Goal: Check status: Check status

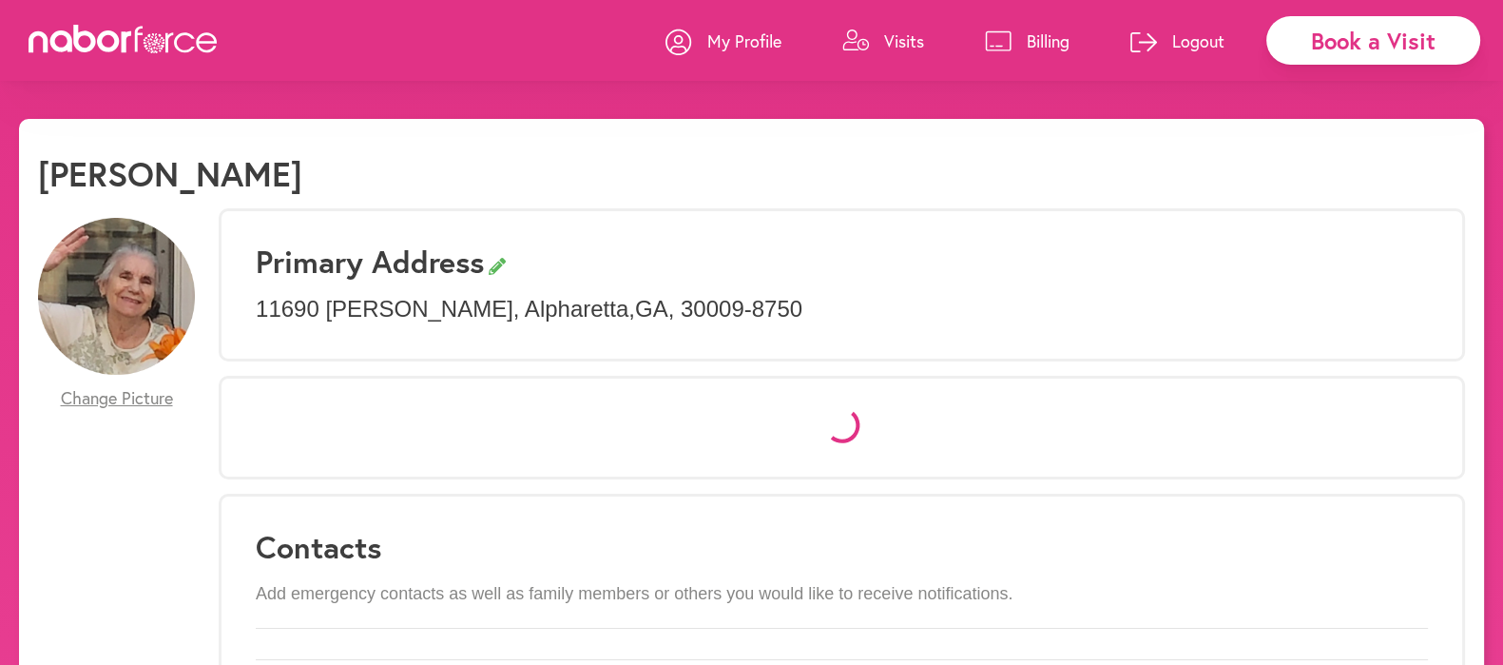
select select "*"
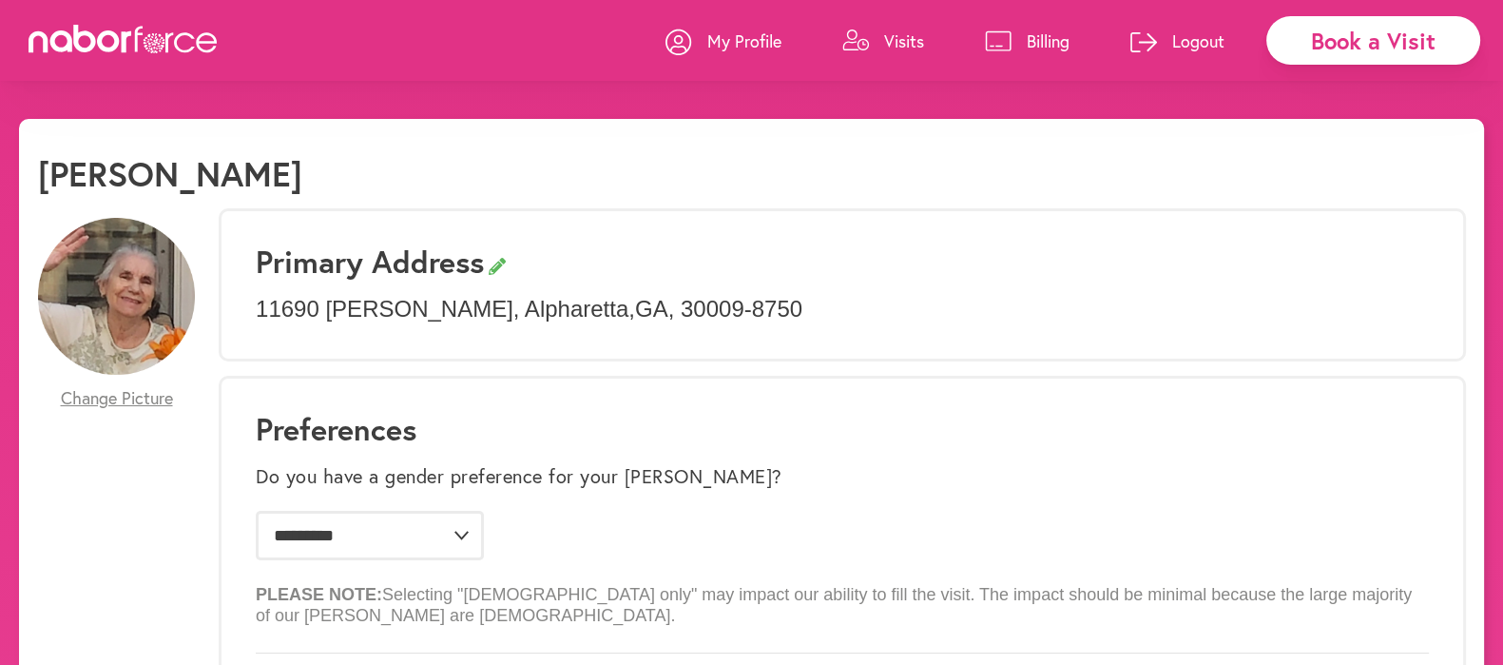
click at [894, 42] on p "Visits" at bounding box center [904, 40] width 40 height 23
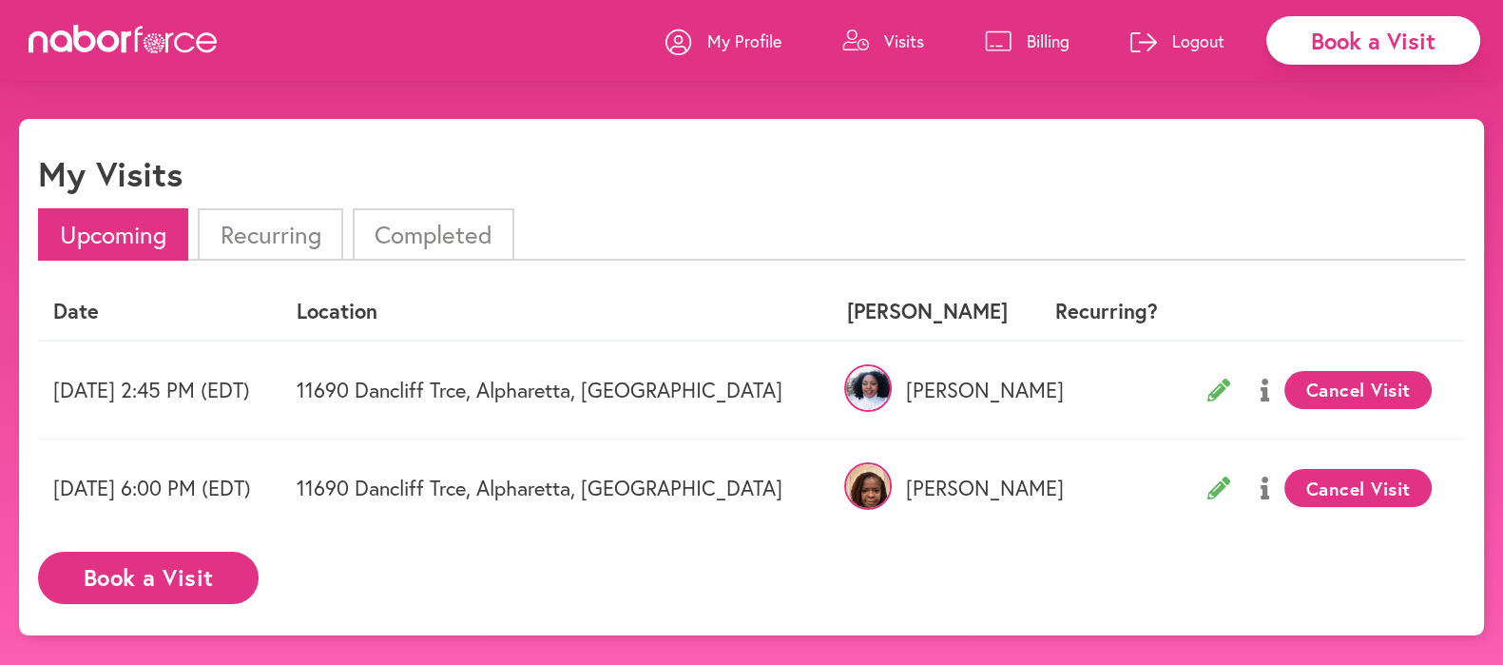
click at [433, 230] on li "Completed" at bounding box center [434, 234] width 162 height 52
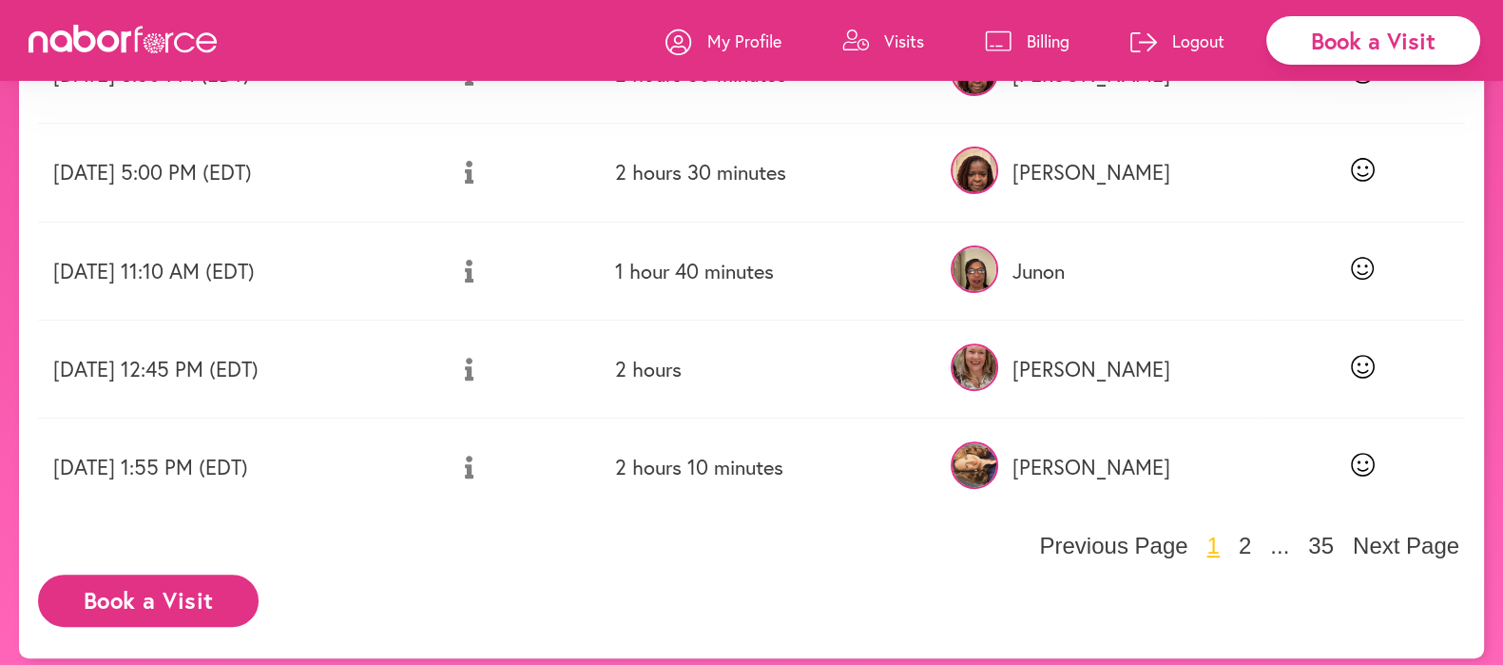
scroll to position [816, 0]
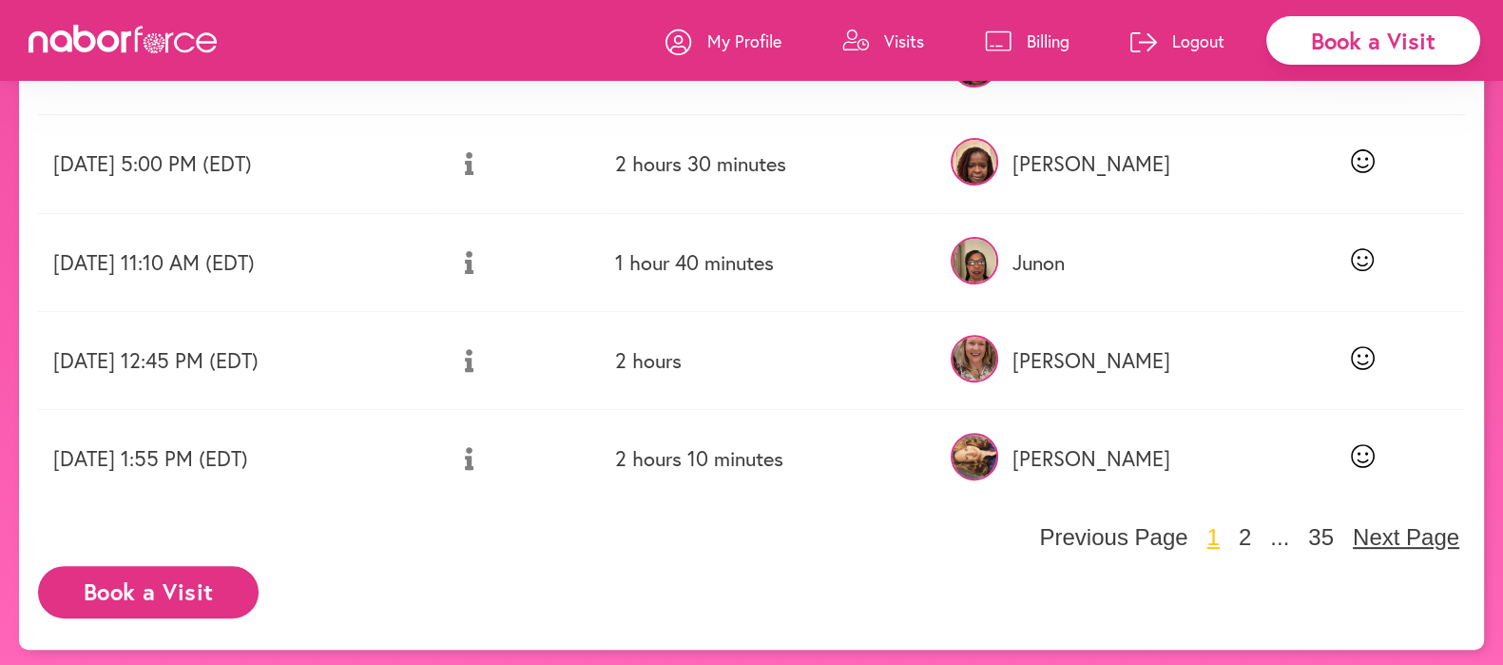
click at [1390, 531] on button "Next Page" at bounding box center [1406, 537] width 118 height 29
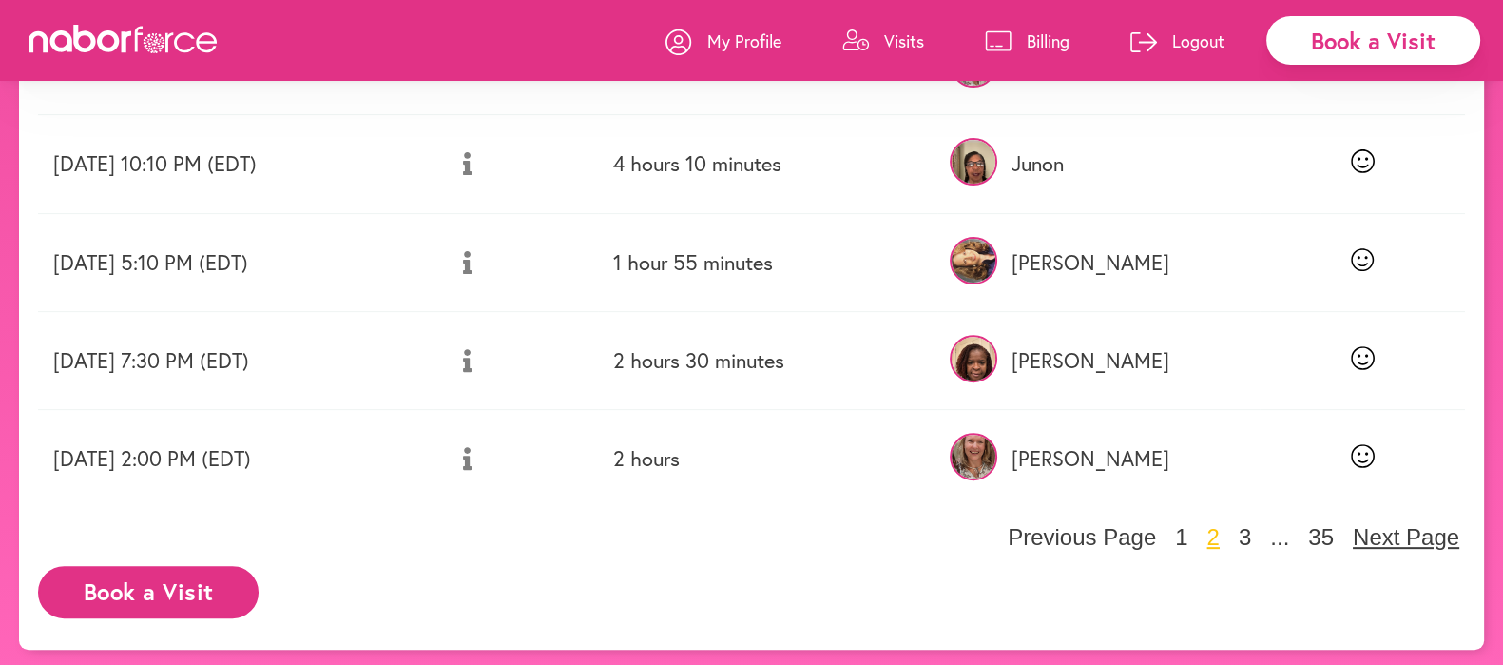
click at [1381, 532] on button "Next Page" at bounding box center [1406, 537] width 118 height 29
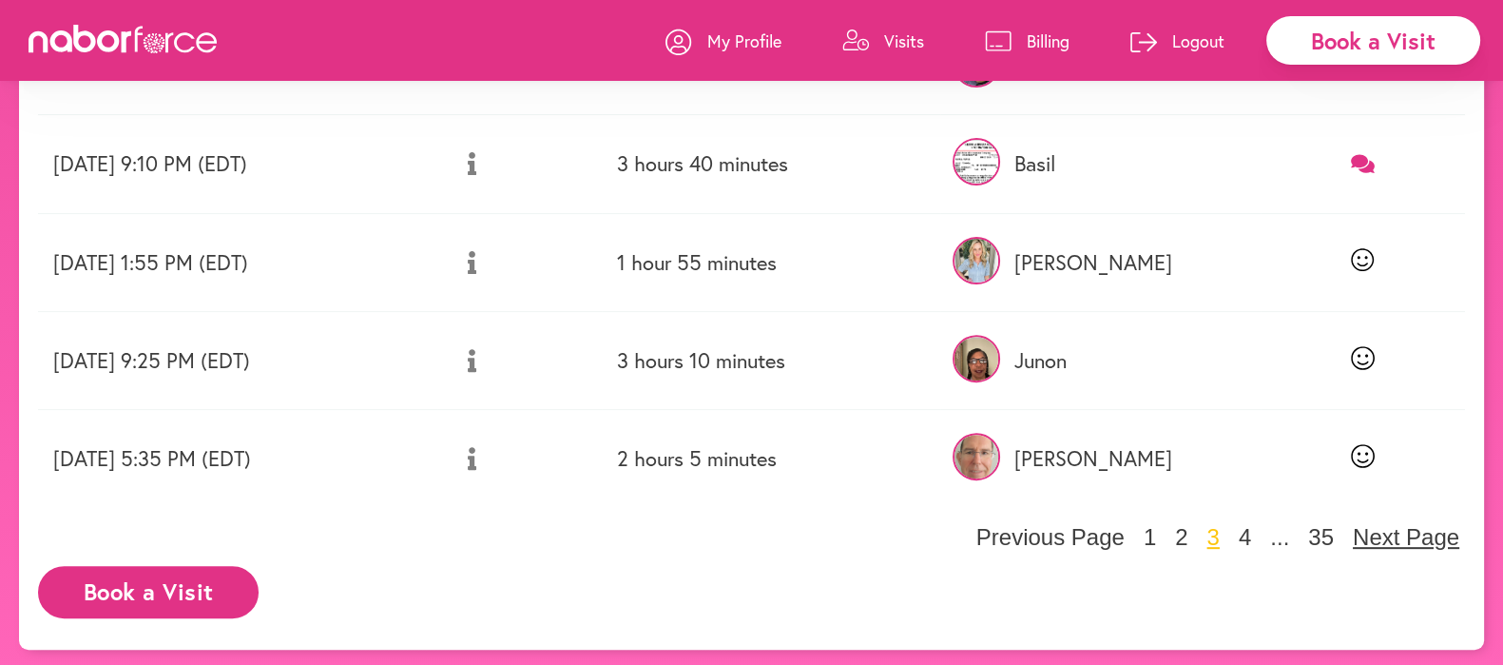
click at [1381, 532] on button "Next Page" at bounding box center [1406, 537] width 118 height 29
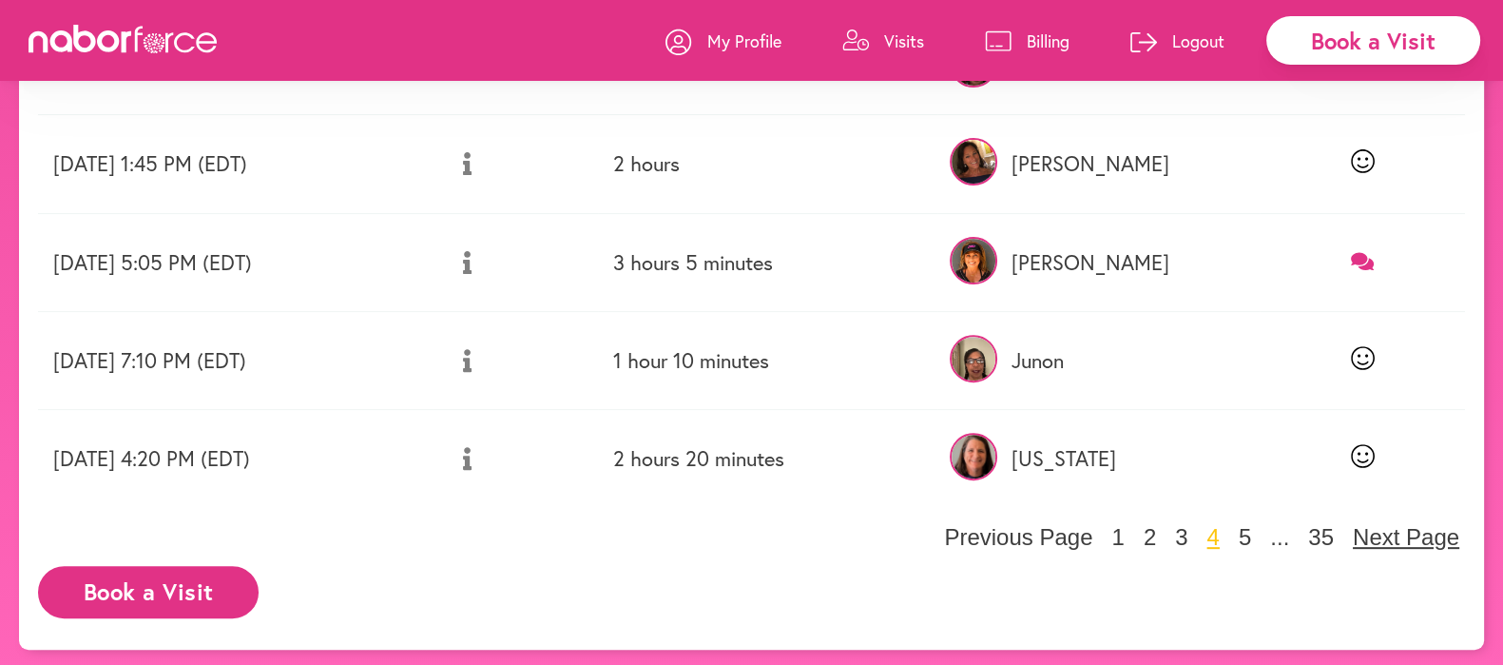
click at [1381, 532] on button "Next Page" at bounding box center [1406, 537] width 118 height 29
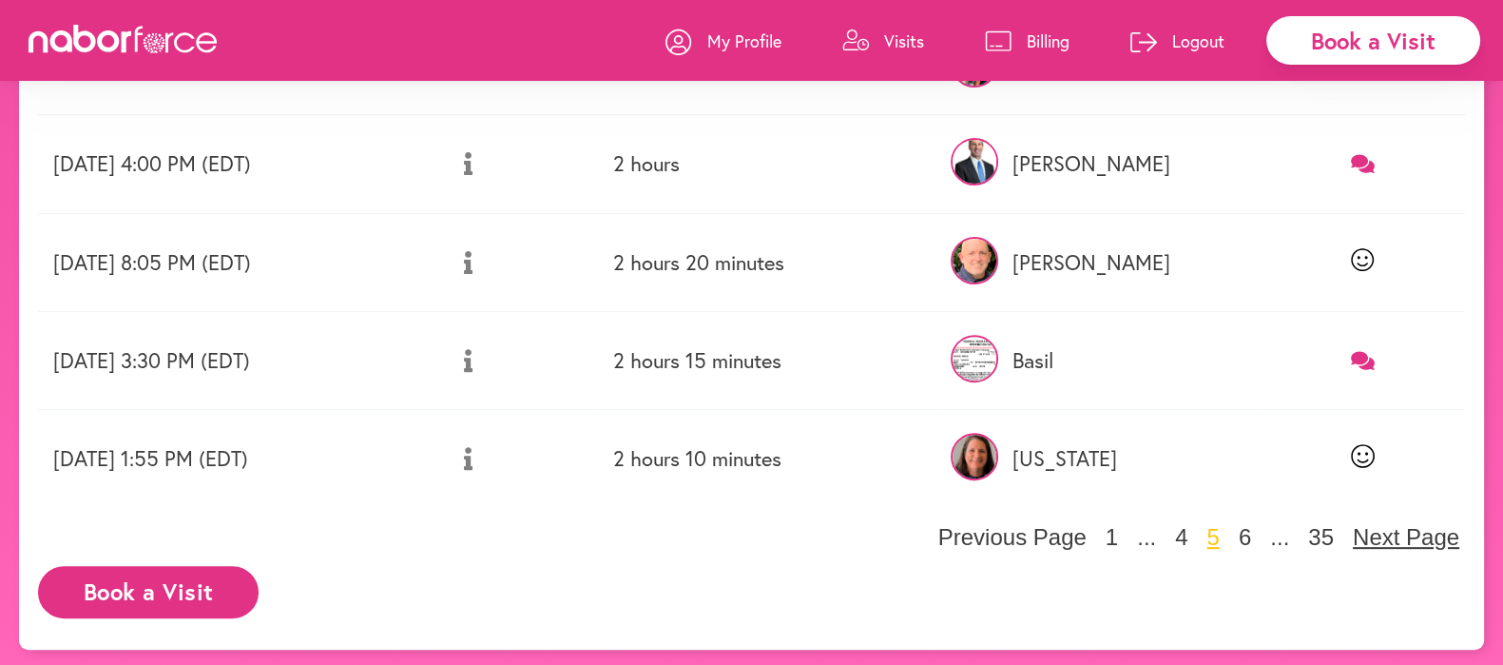
click at [1393, 537] on button "Next Page" at bounding box center [1406, 537] width 118 height 29
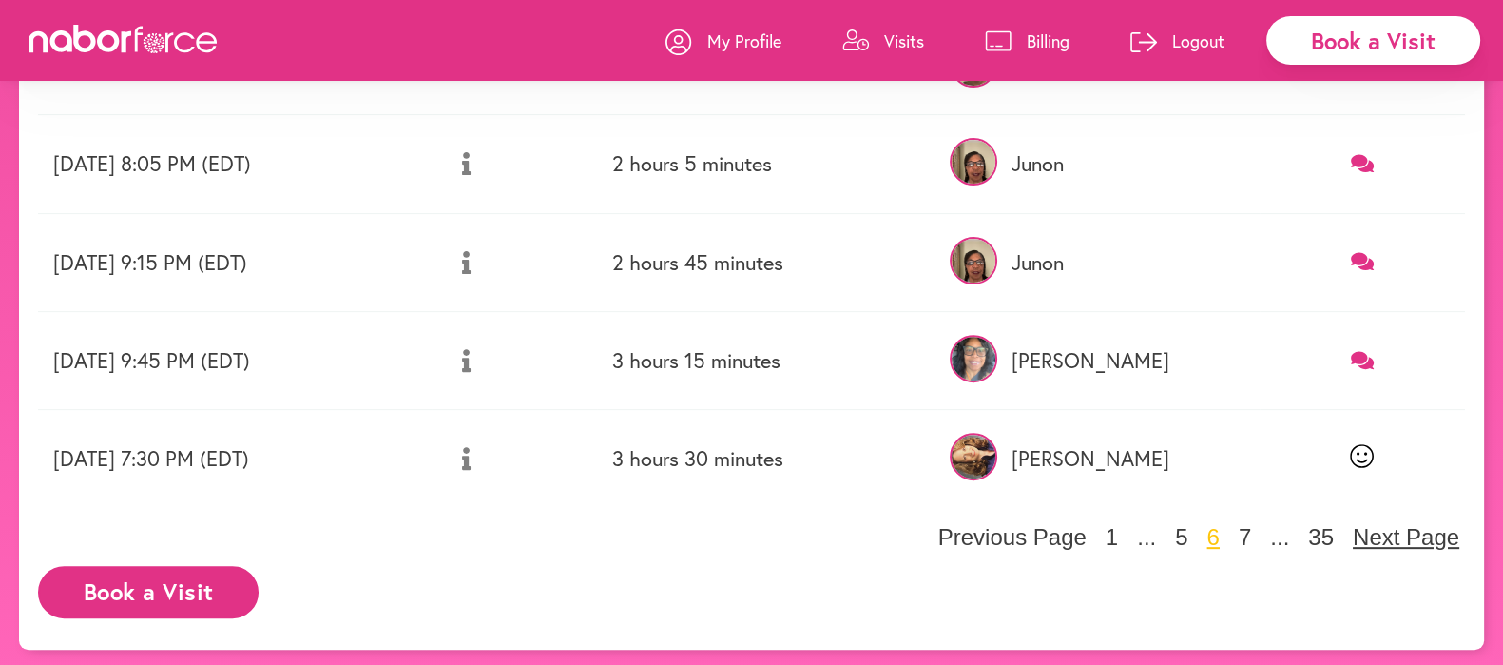
click at [1393, 537] on button "Next Page" at bounding box center [1406, 537] width 118 height 29
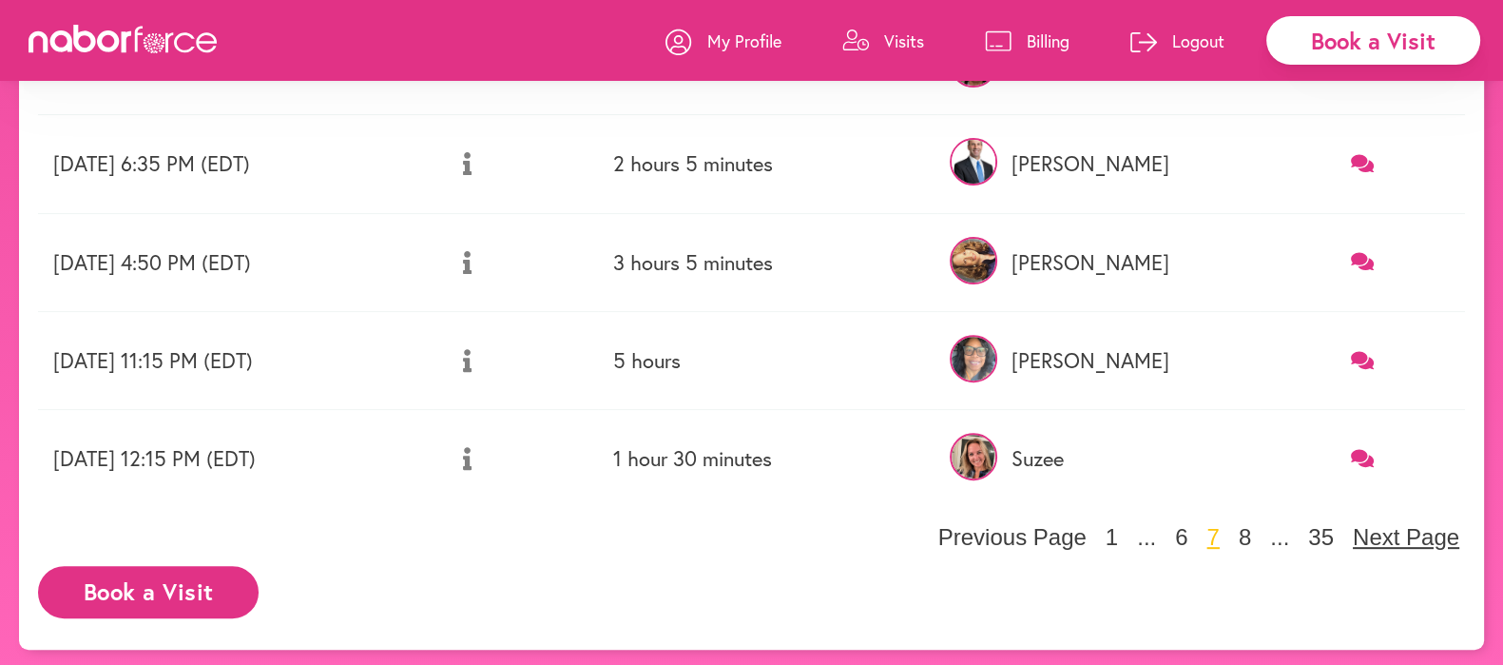
click at [1393, 538] on button "Next Page" at bounding box center [1406, 537] width 118 height 29
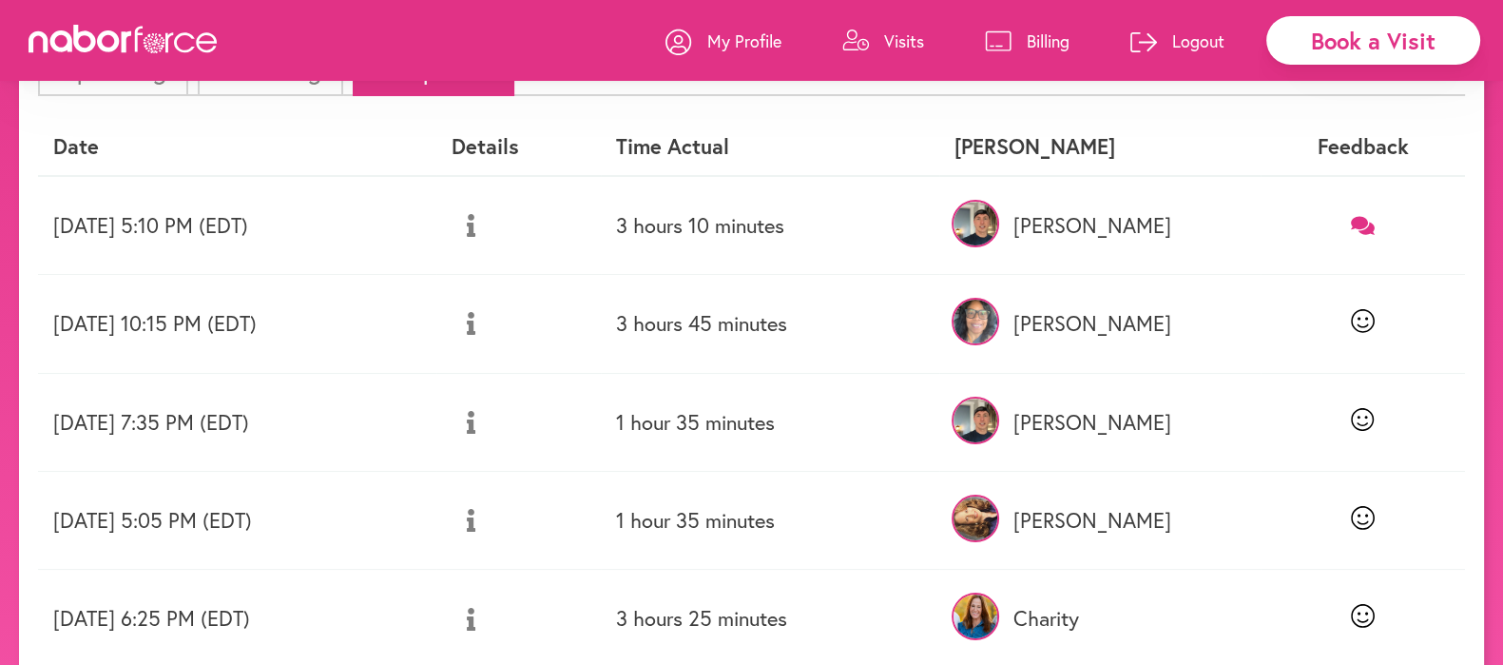
scroll to position [164, 0]
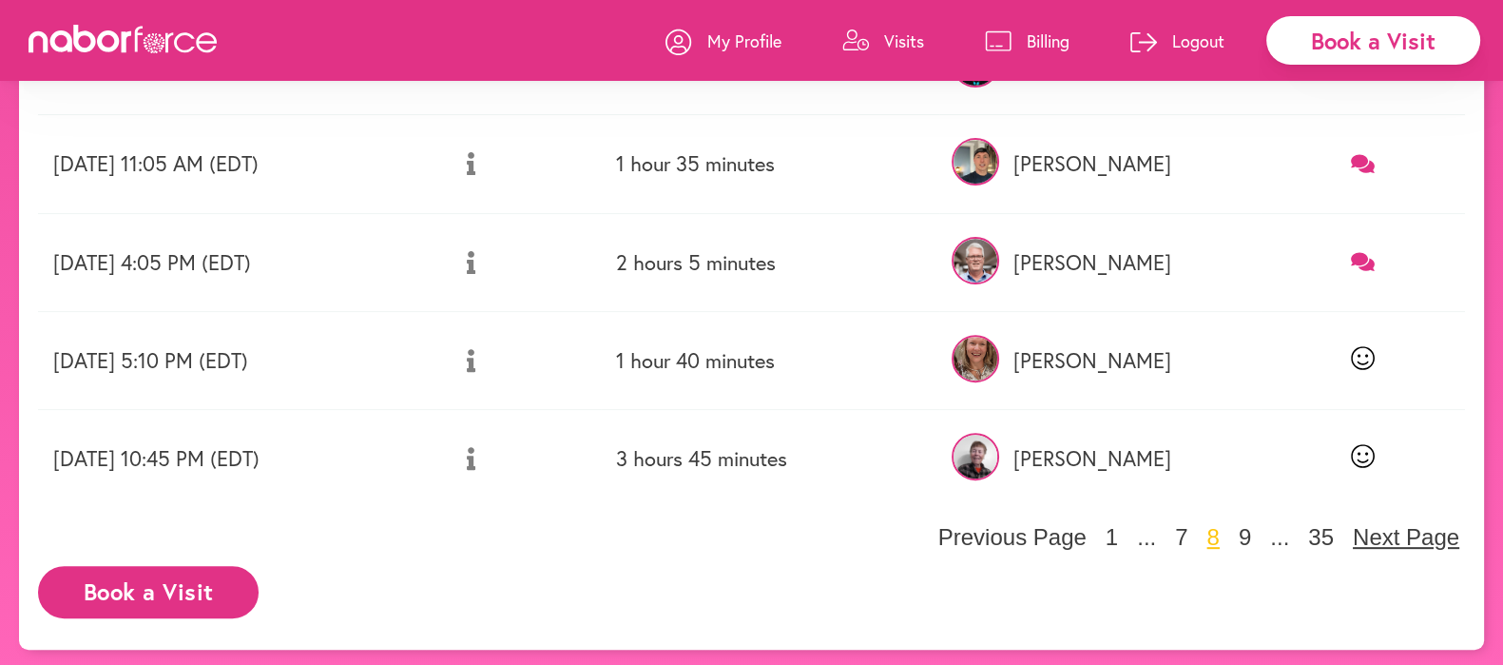
click at [1388, 535] on button "Next Page" at bounding box center [1406, 537] width 118 height 29
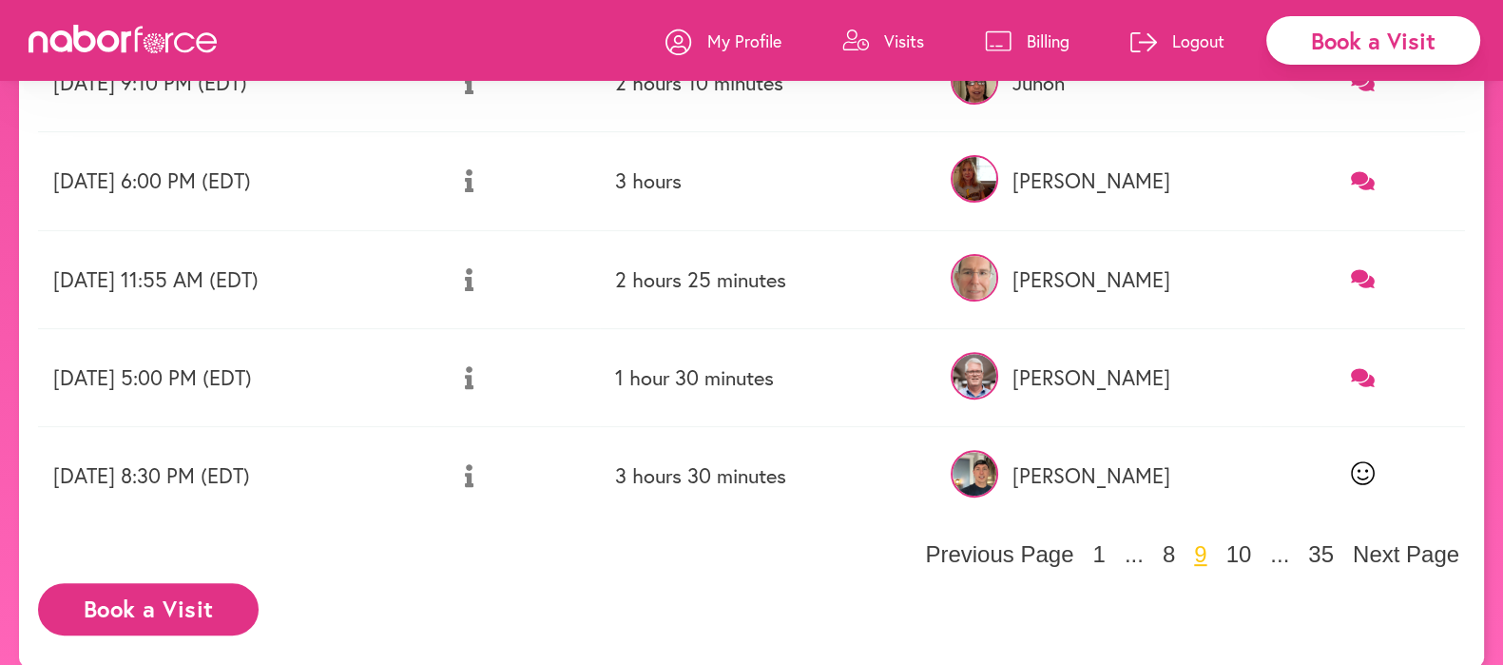
scroll to position [816, 0]
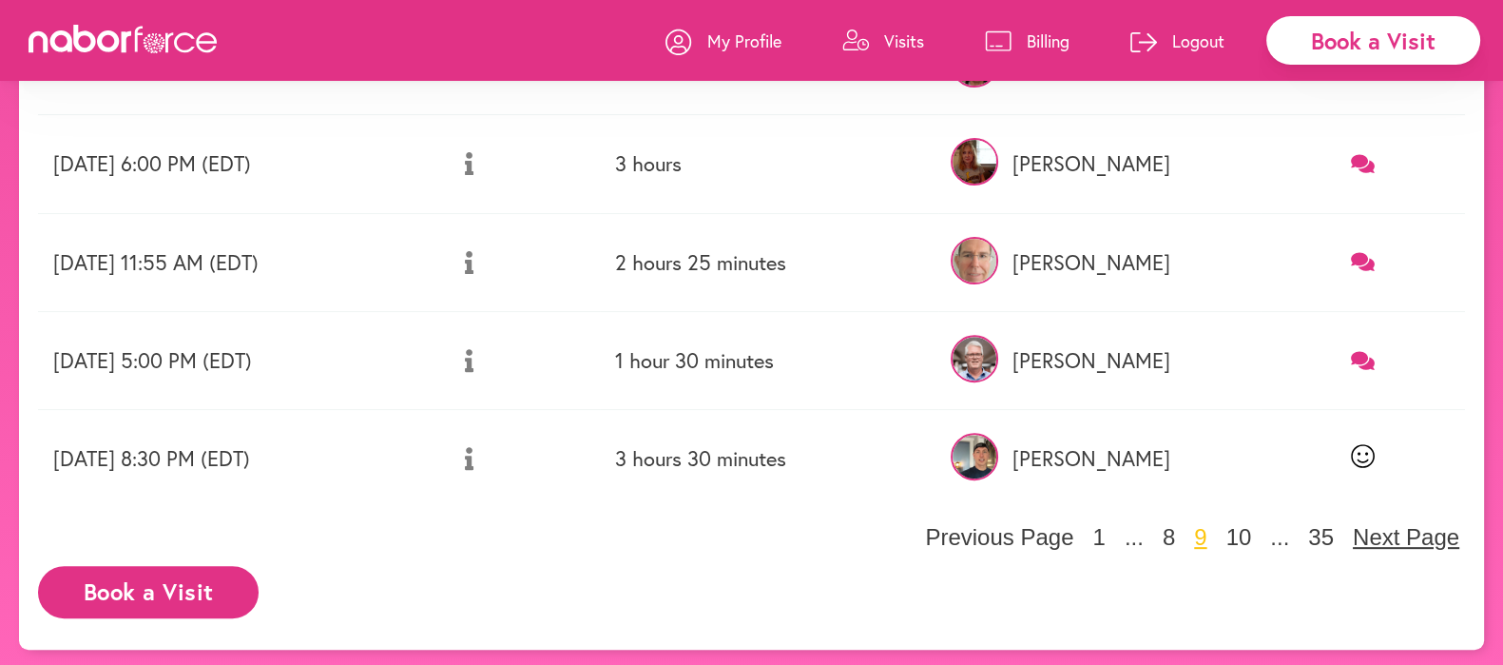
click at [1395, 536] on button "Next Page" at bounding box center [1406, 537] width 118 height 29
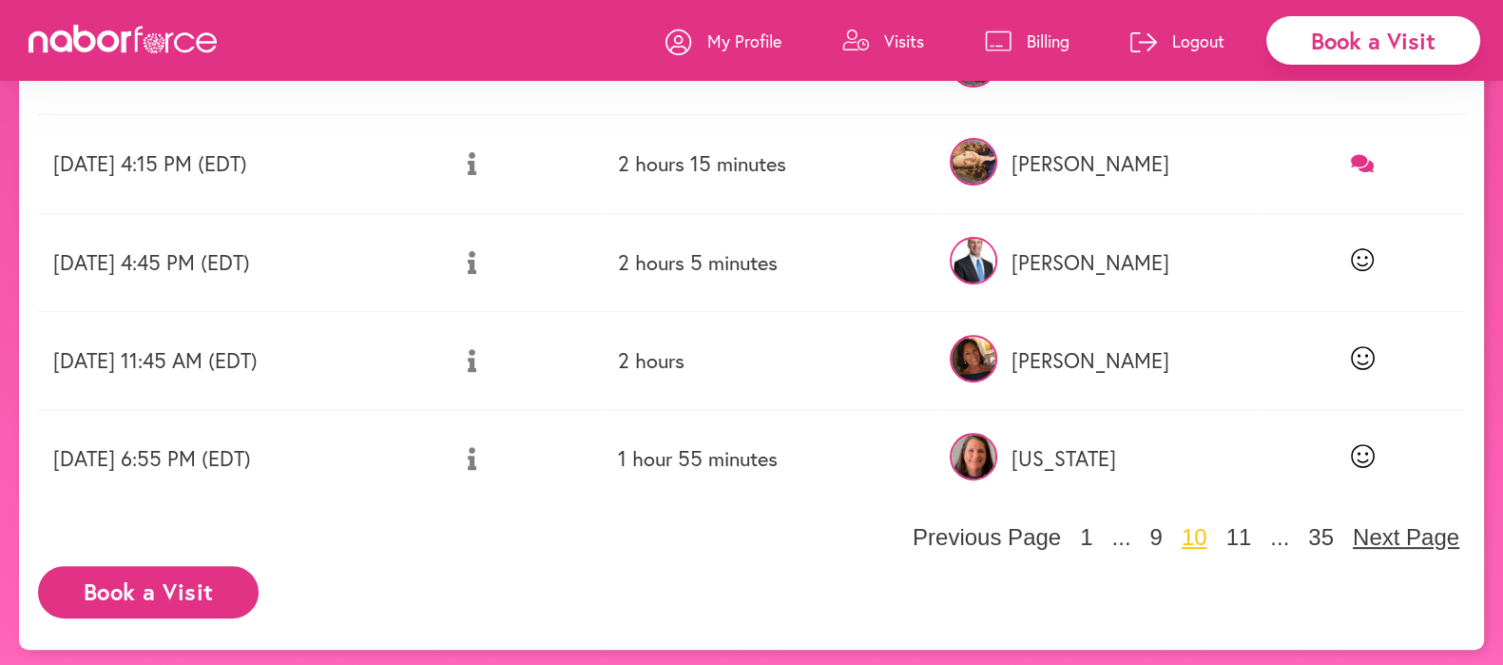
click at [1394, 530] on button "Next Page" at bounding box center [1406, 537] width 118 height 29
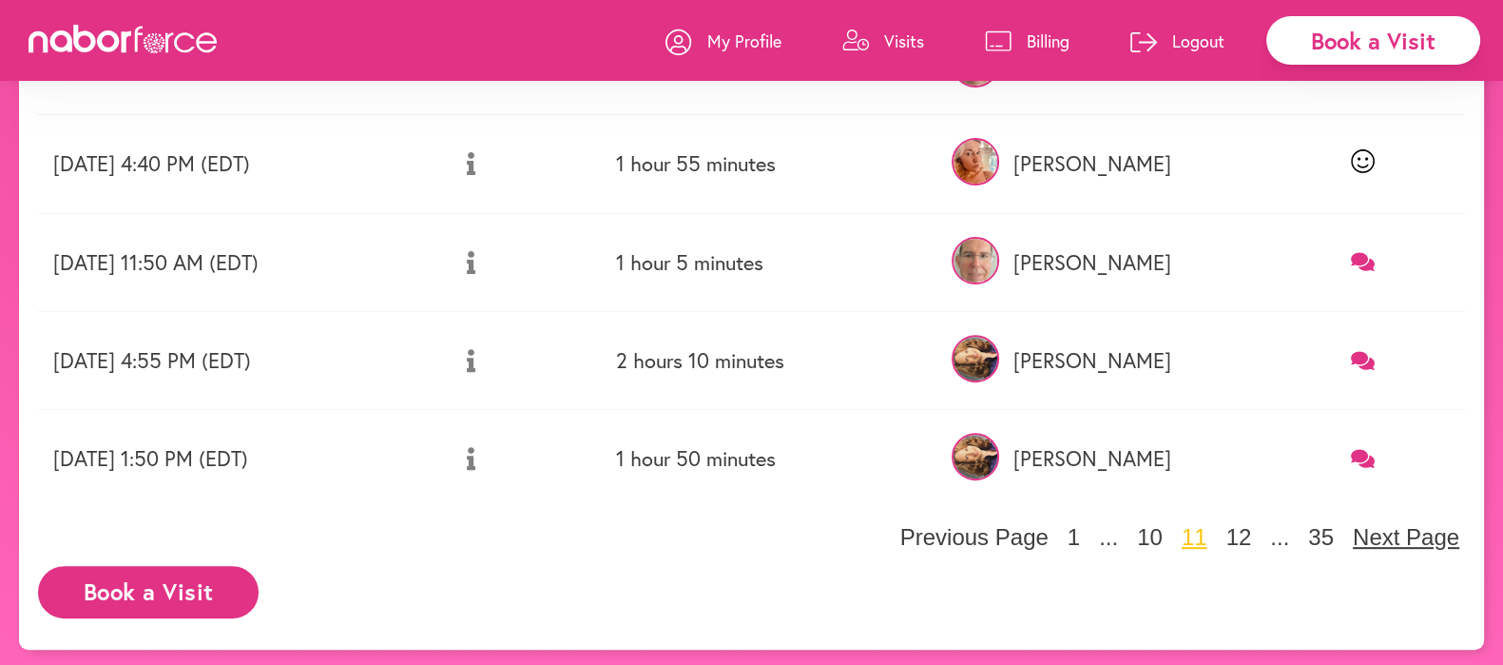
click at [1394, 530] on button "Next Page" at bounding box center [1406, 537] width 118 height 29
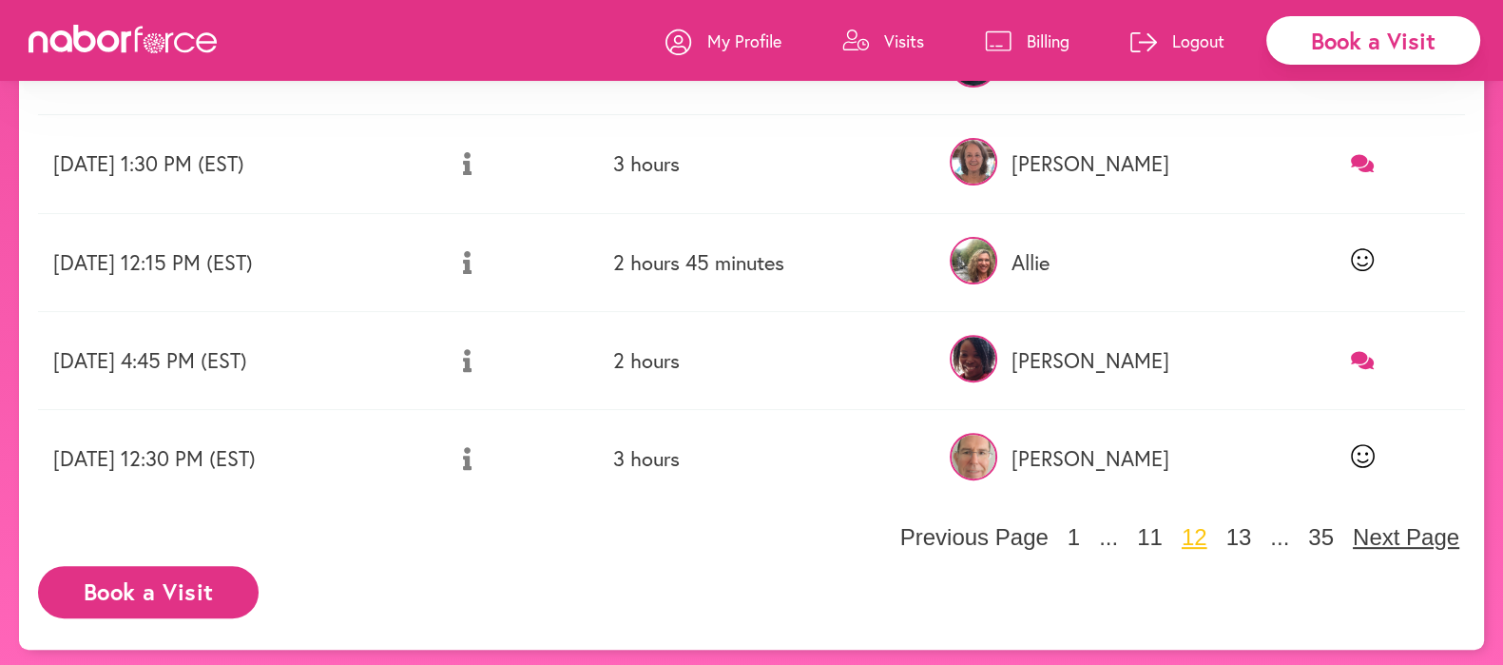
click at [1400, 529] on button "Next Page" at bounding box center [1406, 537] width 118 height 29
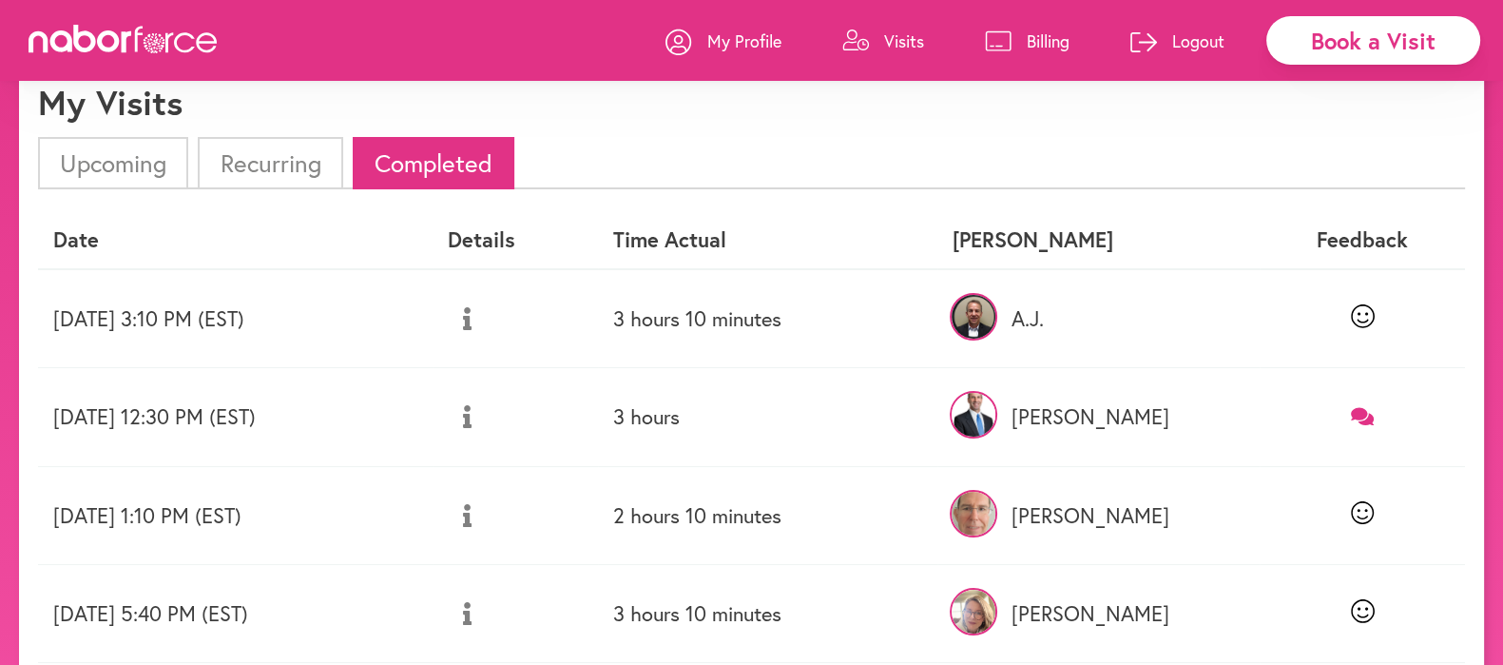
scroll to position [40, 0]
